Goal: Navigation & Orientation: Find specific page/section

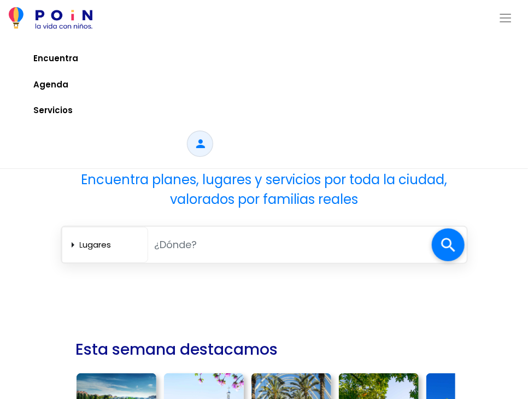
click at [505, 21] on span "Toggle navigation" at bounding box center [506, 18] width 14 height 14
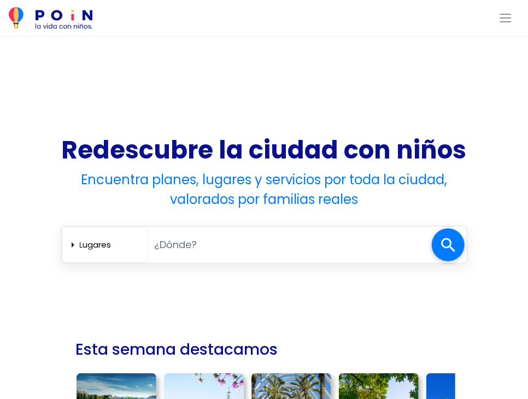
click at [505, 21] on span "Toggle navigation" at bounding box center [506, 18] width 14 height 14
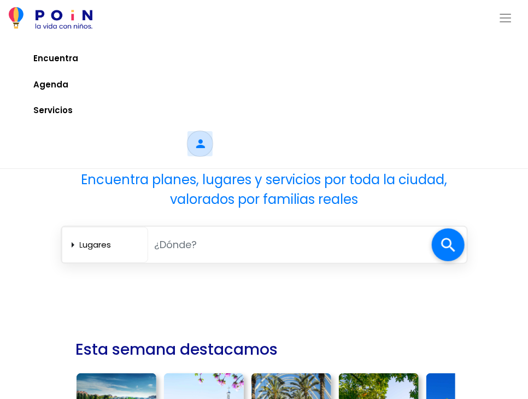
click at [206, 143] on span at bounding box center [200, 144] width 26 height 26
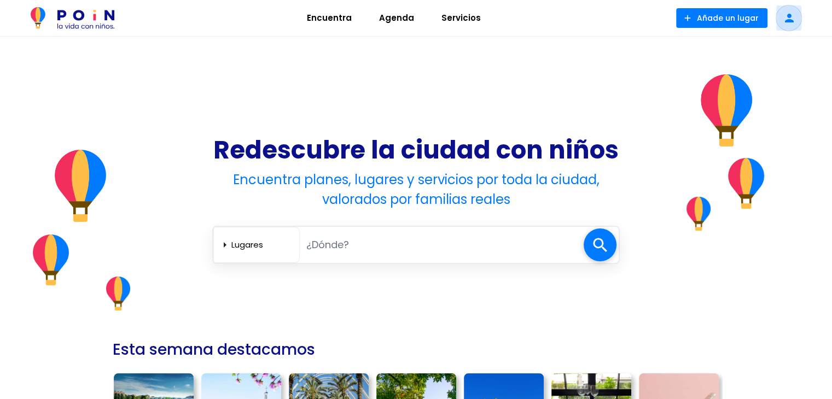
click at [787, 25] on span at bounding box center [788, 18] width 26 height 26
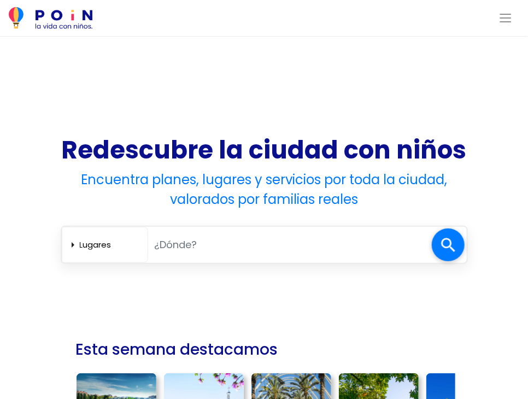
click at [507, 21] on span "Toggle navigation" at bounding box center [506, 18] width 14 height 14
